Goal: Navigation & Orientation: Find specific page/section

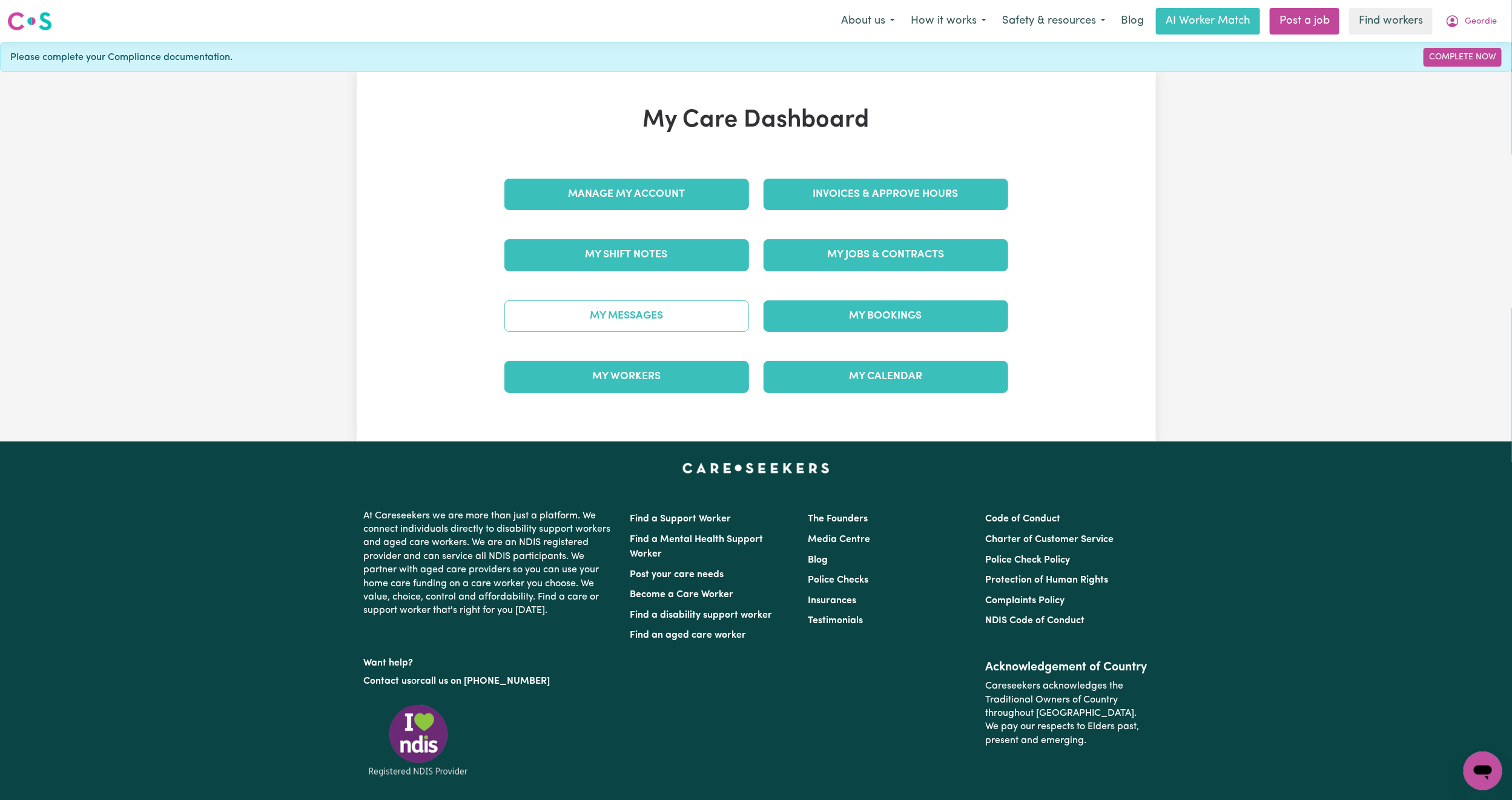
click at [540, 313] on link "My Messages" at bounding box center [626, 316] width 245 height 32
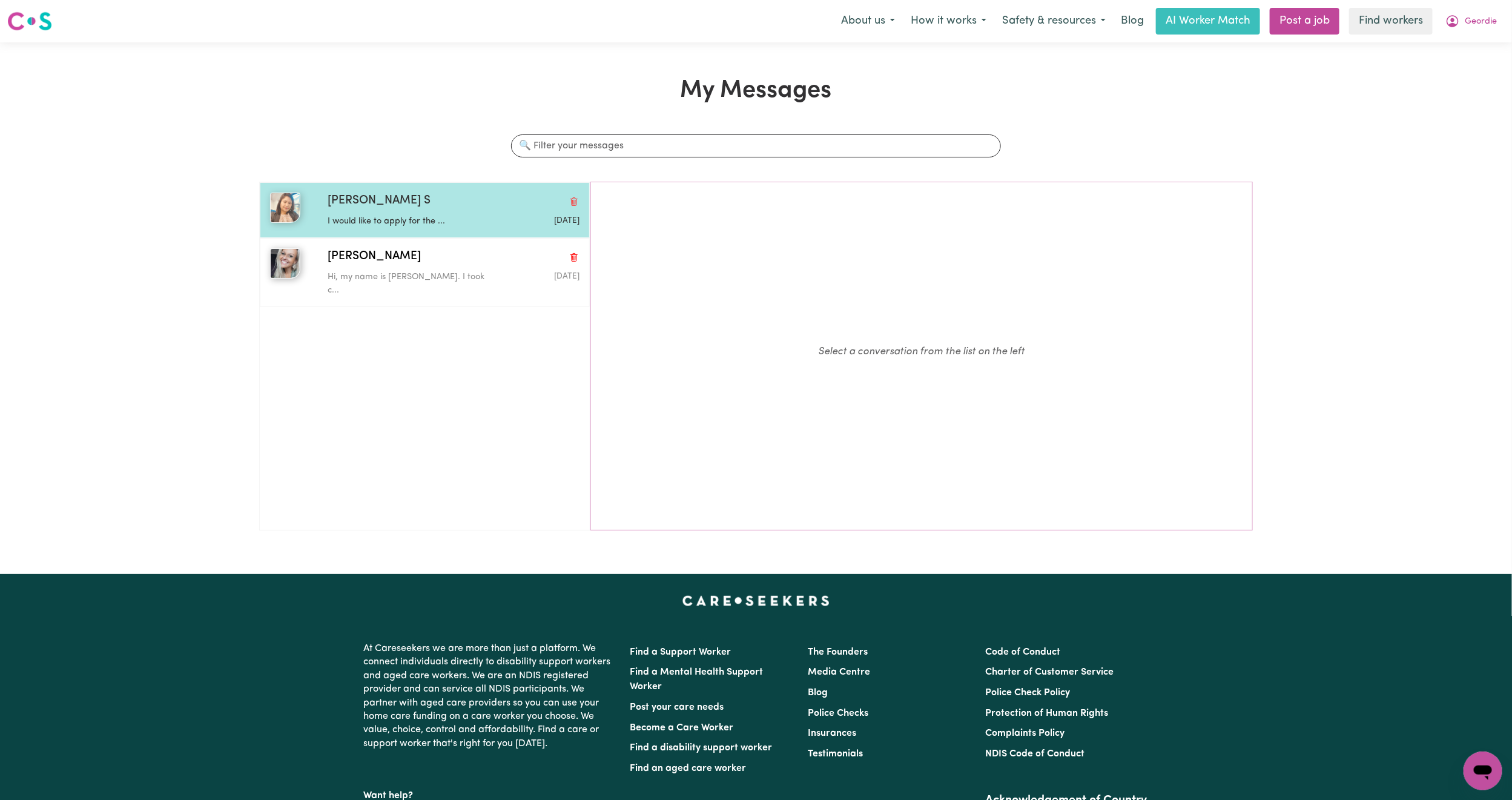
click at [399, 215] on div "I would like to apply for the ..." at bounding box center [411, 219] width 168 height 18
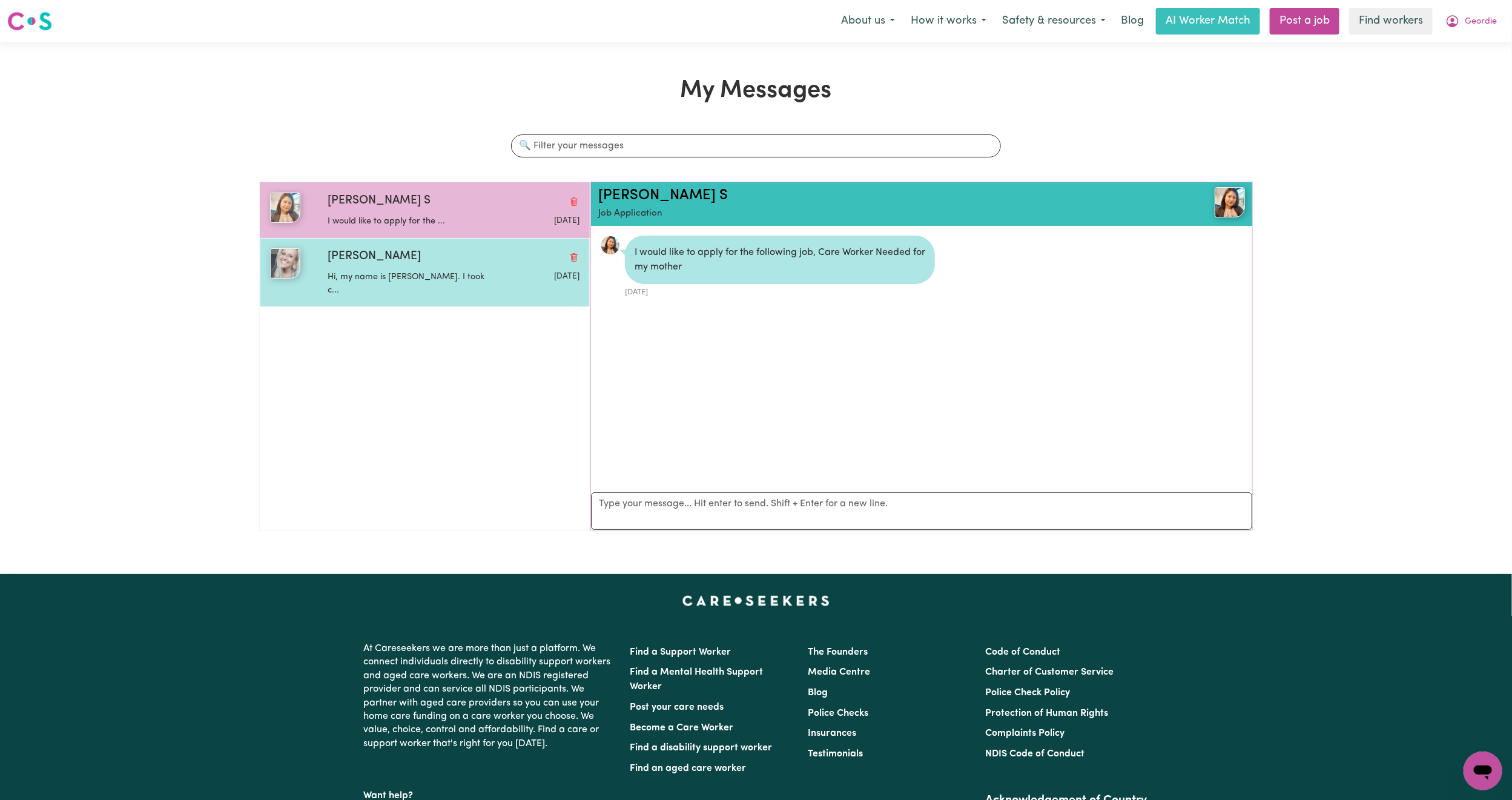
scroll to position [8, 0]
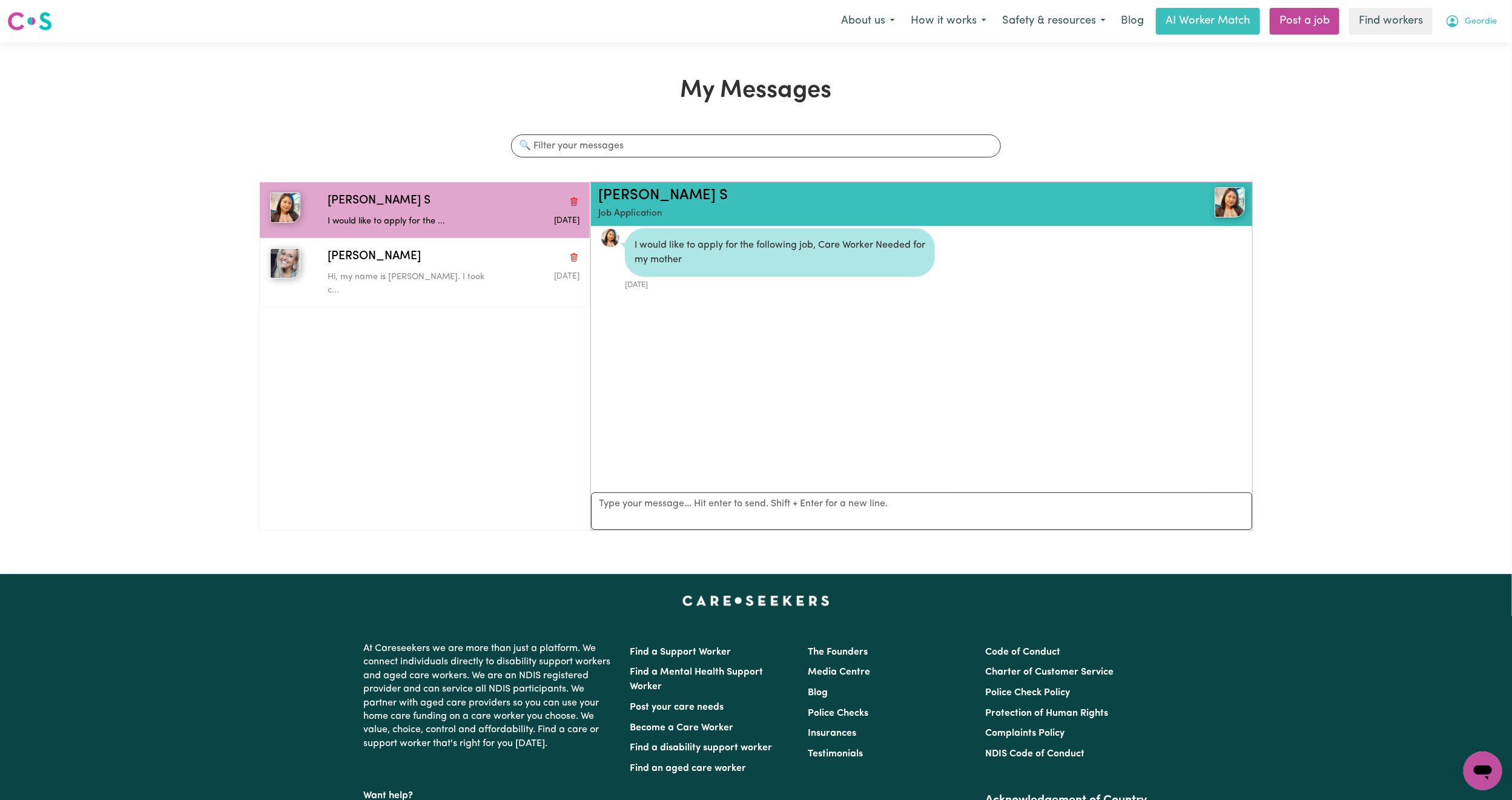
click at [1485, 26] on span "Geordie" at bounding box center [1481, 22] width 32 height 14
click at [1472, 49] on link "My Dashboard" at bounding box center [1457, 47] width 96 height 23
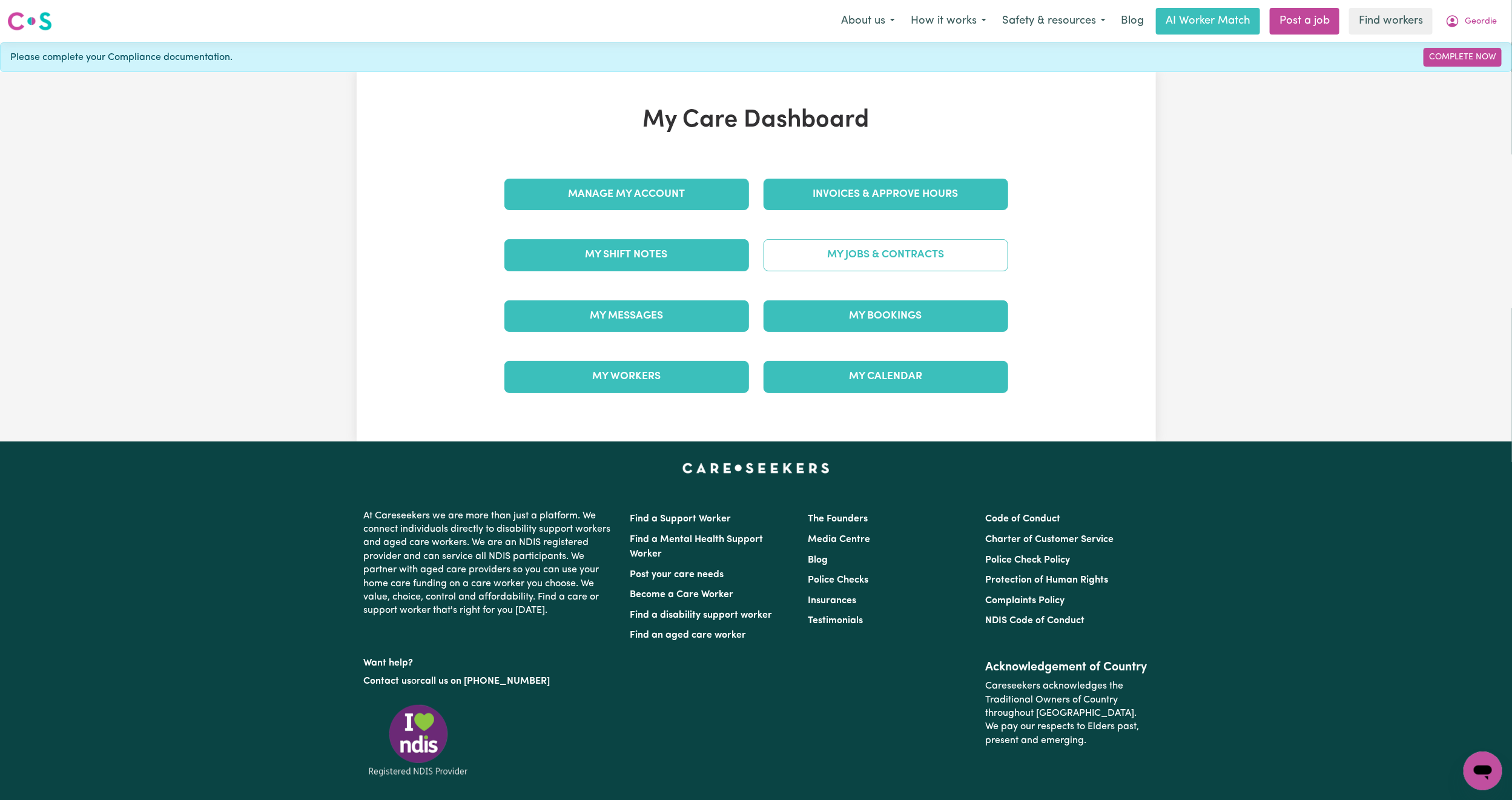
click at [834, 260] on link "My Jobs & Contracts" at bounding box center [886, 255] width 245 height 32
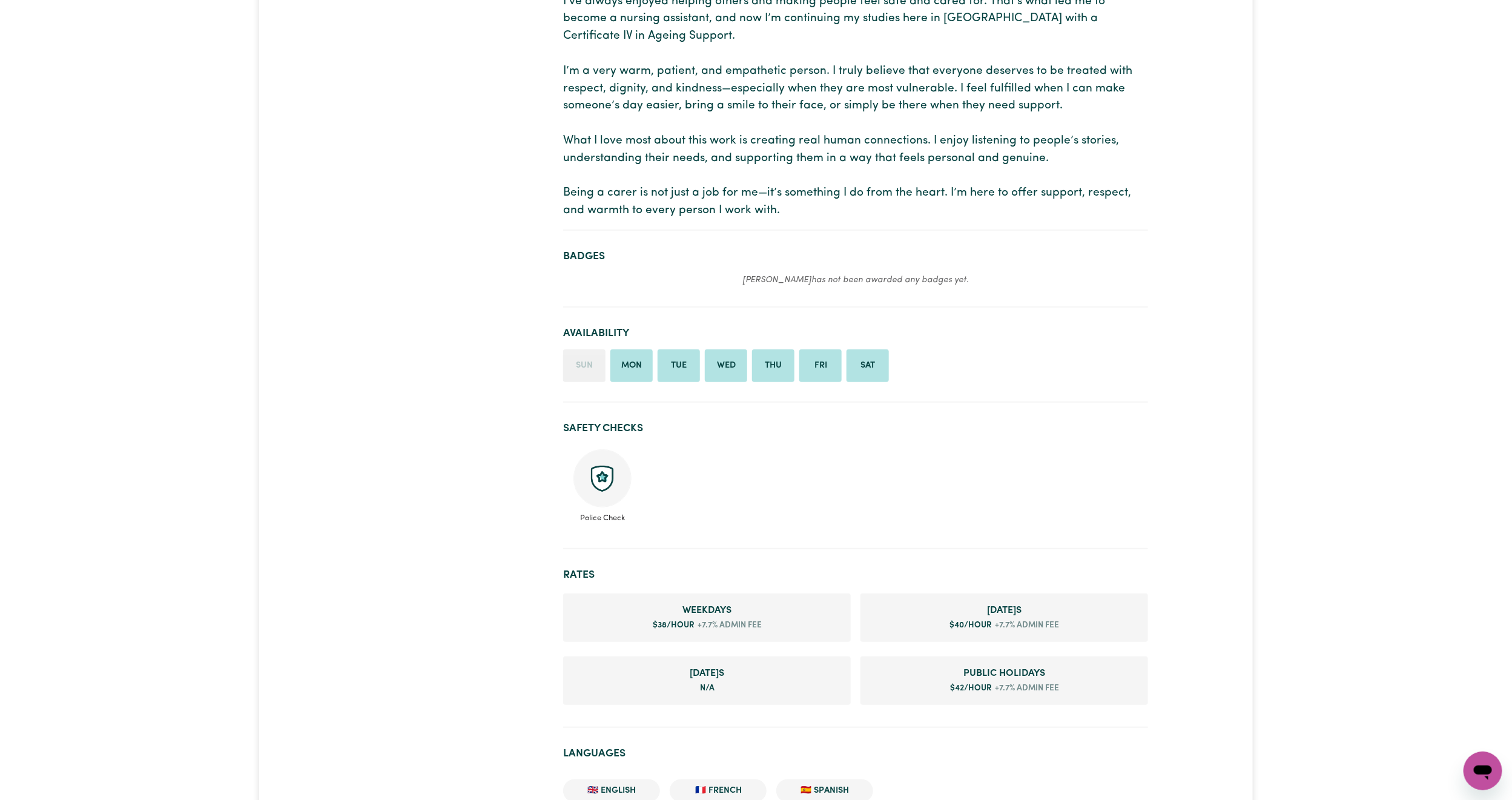
scroll to position [182, 0]
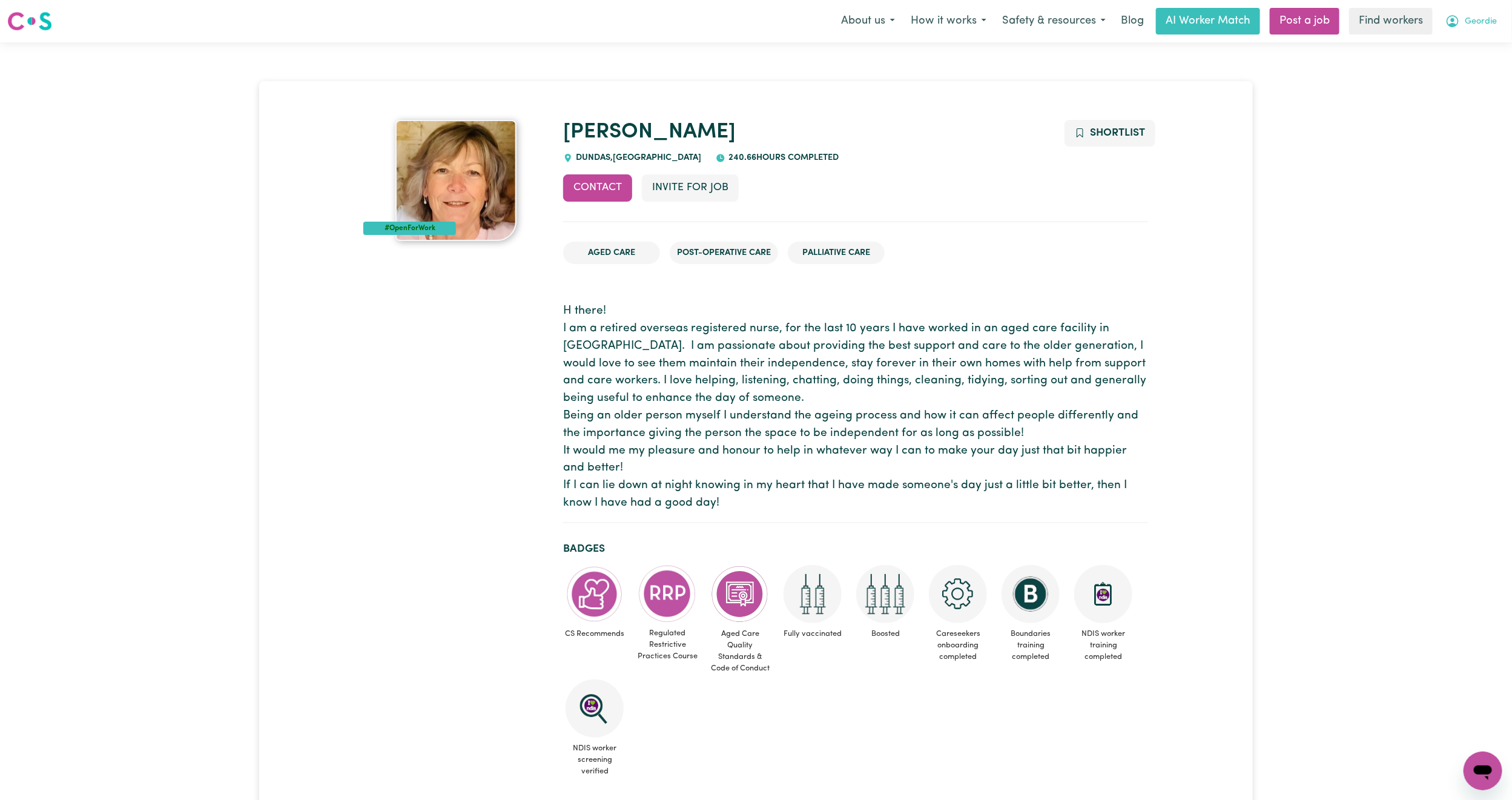
click at [1496, 11] on button "Geordie" at bounding box center [1471, 21] width 67 height 26
click at [1455, 66] on link "Logout" at bounding box center [1457, 70] width 96 height 23
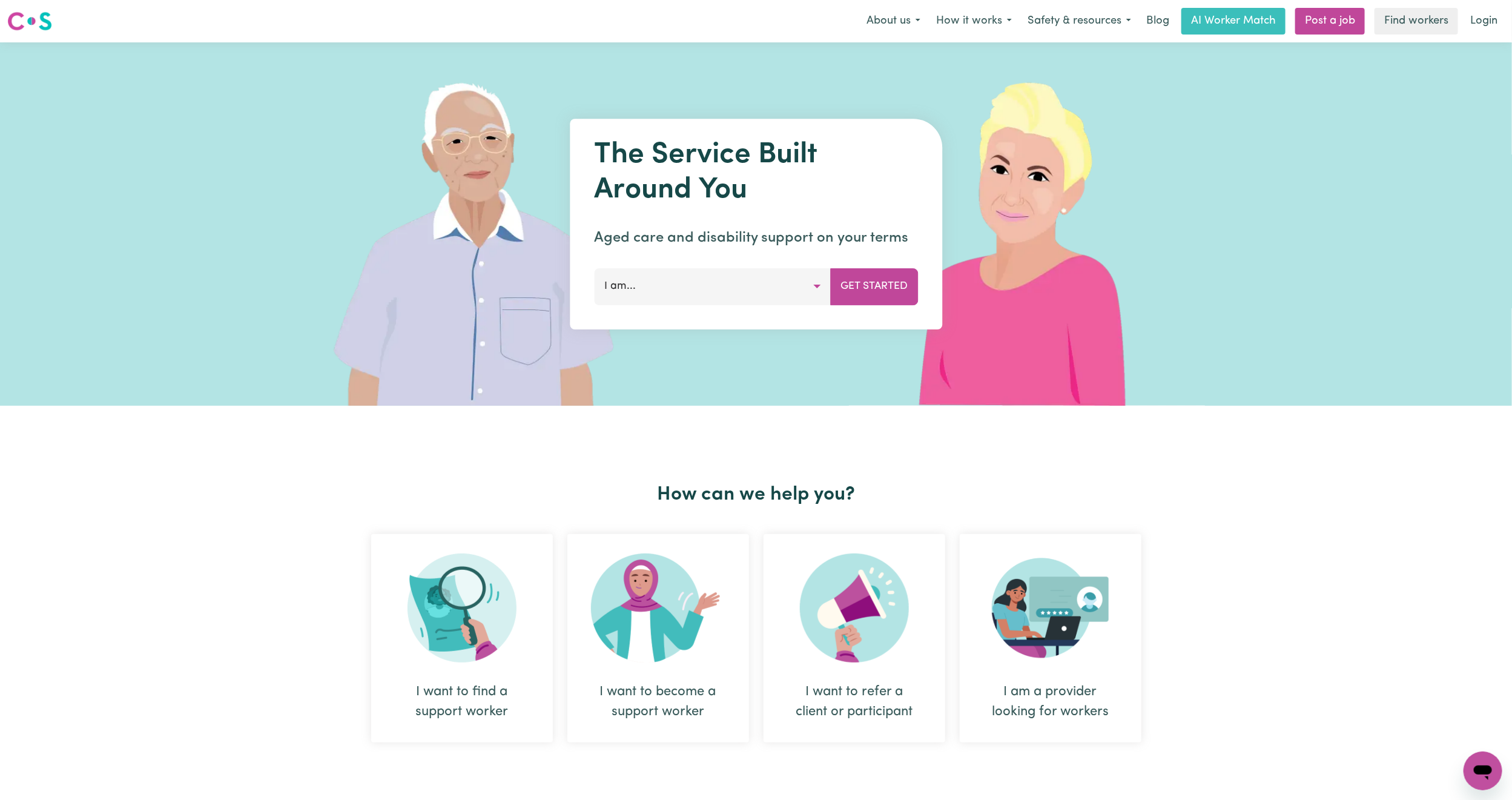
click at [1491, 22] on link "Login" at bounding box center [1484, 20] width 42 height 27
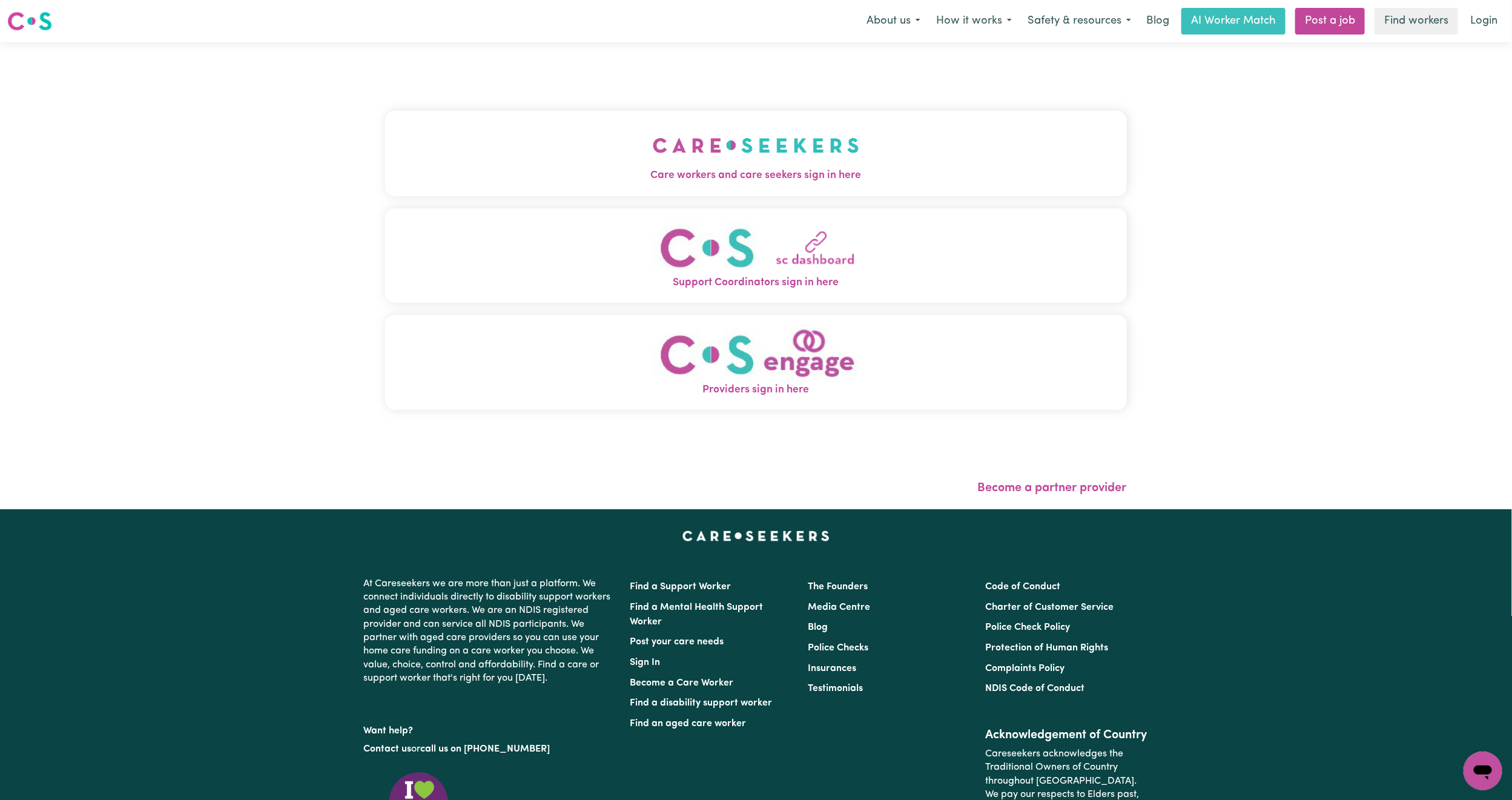
click at [658, 168] on span "Care workers and care seekers sign in here" at bounding box center [756, 175] width 742 height 16
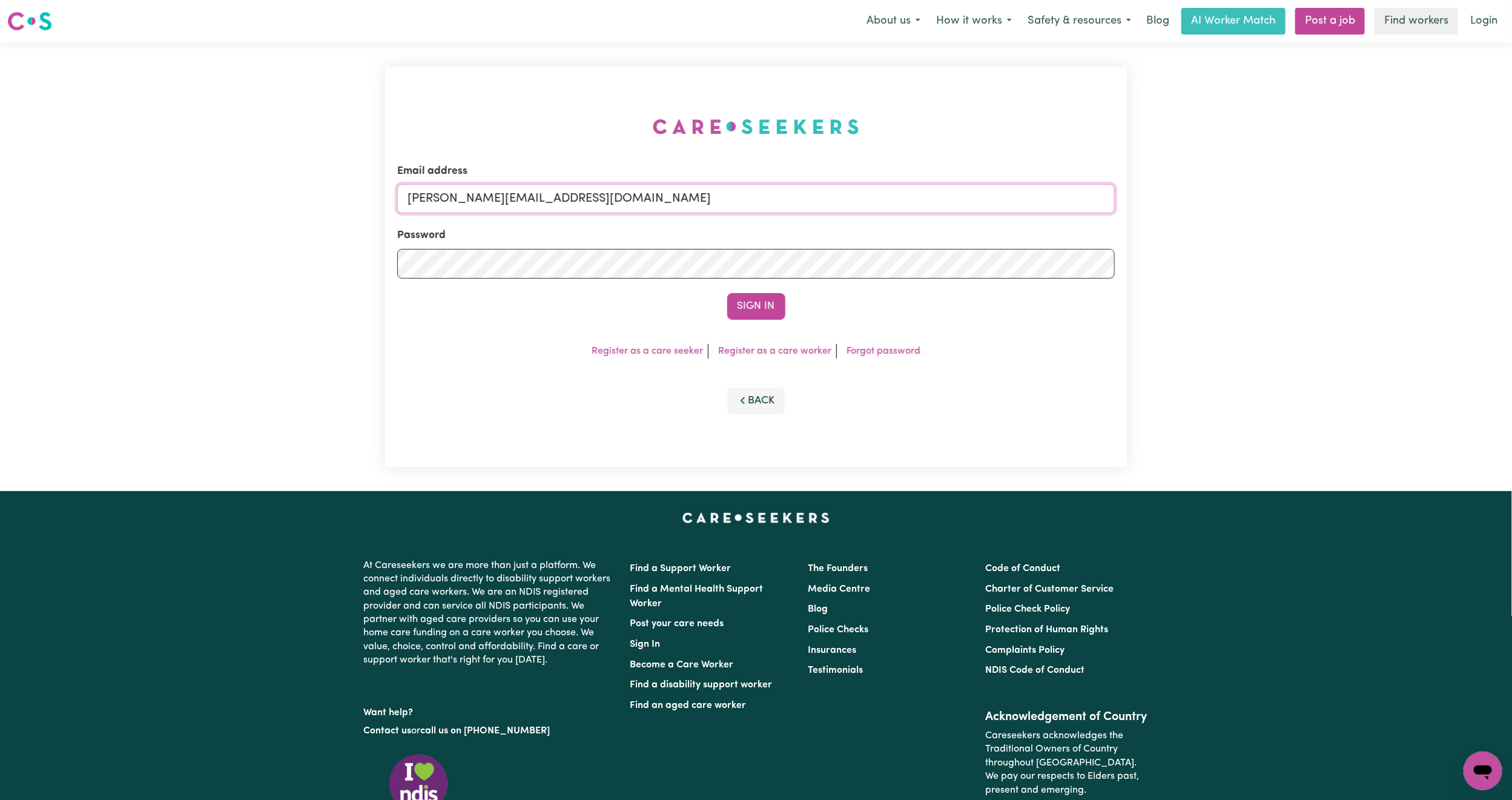
drag, startPoint x: 488, startPoint y: 202, endPoint x: 493, endPoint y: 212, distance: 11.2
click at [488, 202] on input "mikayla+engage@careseekers.com.au" at bounding box center [756, 199] width 717 height 29
drag, startPoint x: 471, startPoint y: 195, endPoint x: 852, endPoint y: 281, distance: 390.6
click at [852, 281] on form "Email address superuser~mikayla@careseekers.com.au Password Sign In" at bounding box center [756, 242] width 717 height 156
type input "superuser~debwilko@bigpond.net.au"
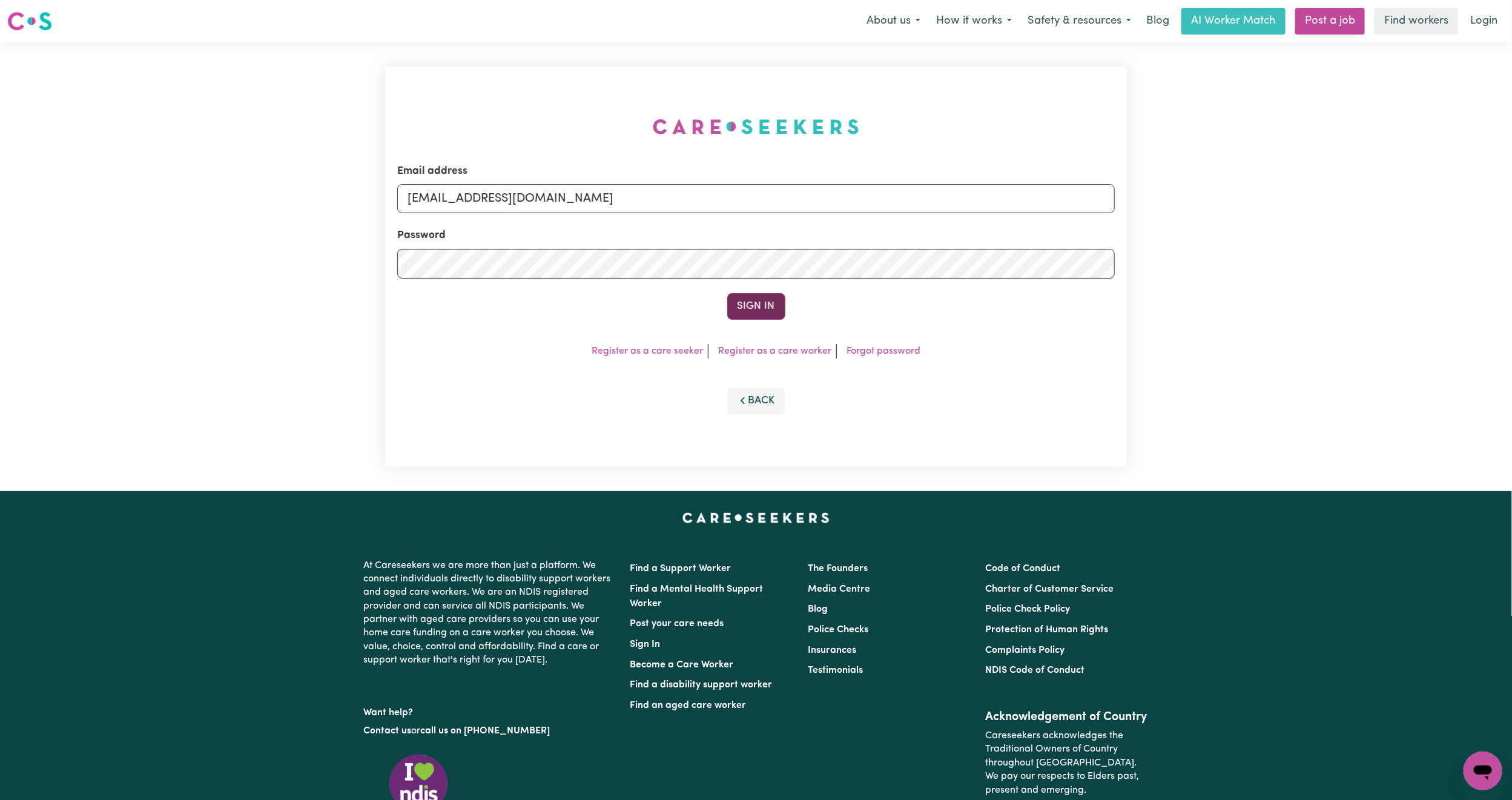
click at [774, 298] on button "Sign In" at bounding box center [756, 306] width 58 height 27
